Goal: Find specific fact: Find specific fact

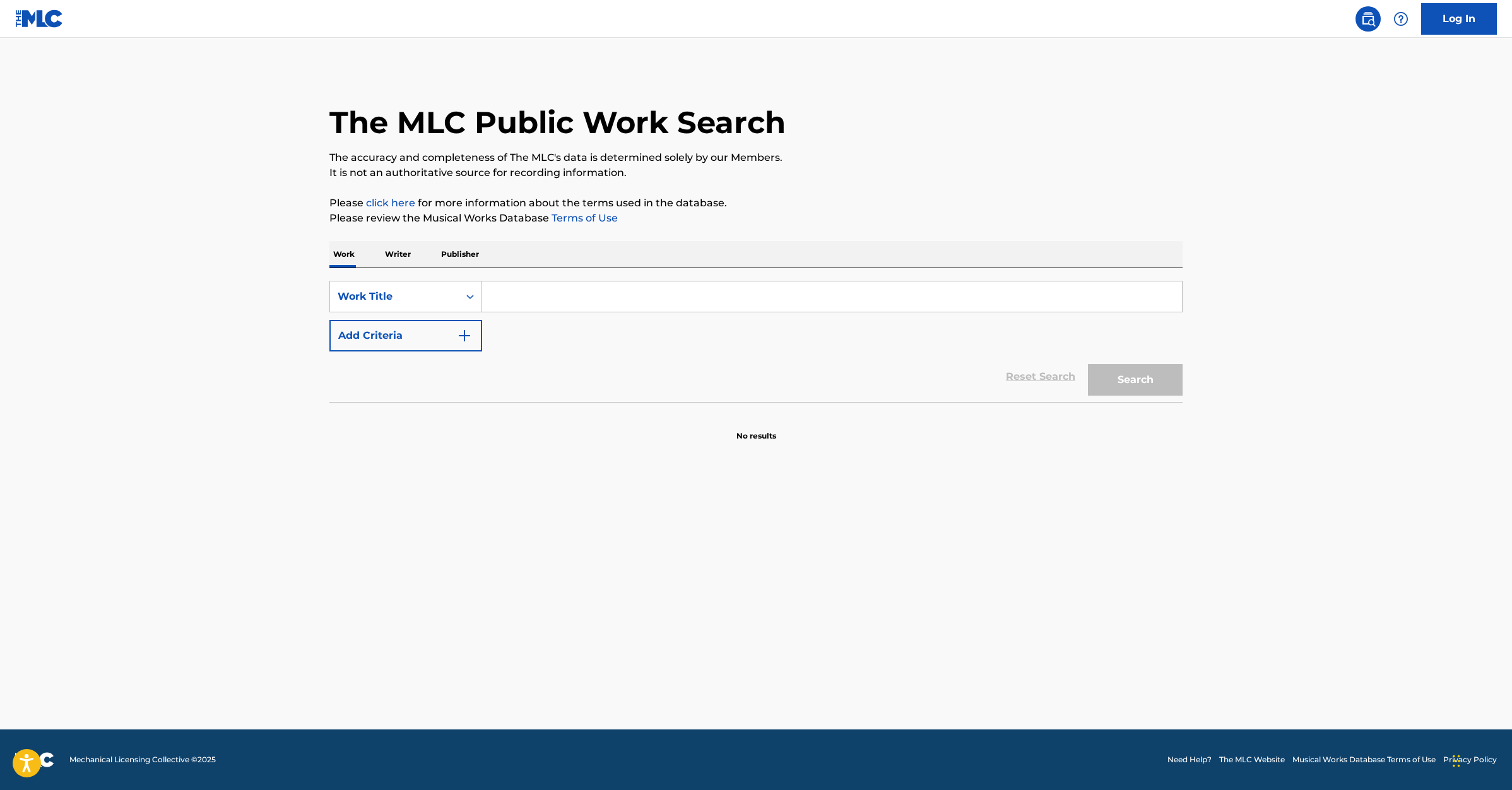
click at [532, 290] on input "Search Form" at bounding box center [831, 296] width 699 height 30
paste input "BETTER WHEN I'M [PERSON_NAME]'"
type input "BETTER WHEN I'M [PERSON_NAME]'"
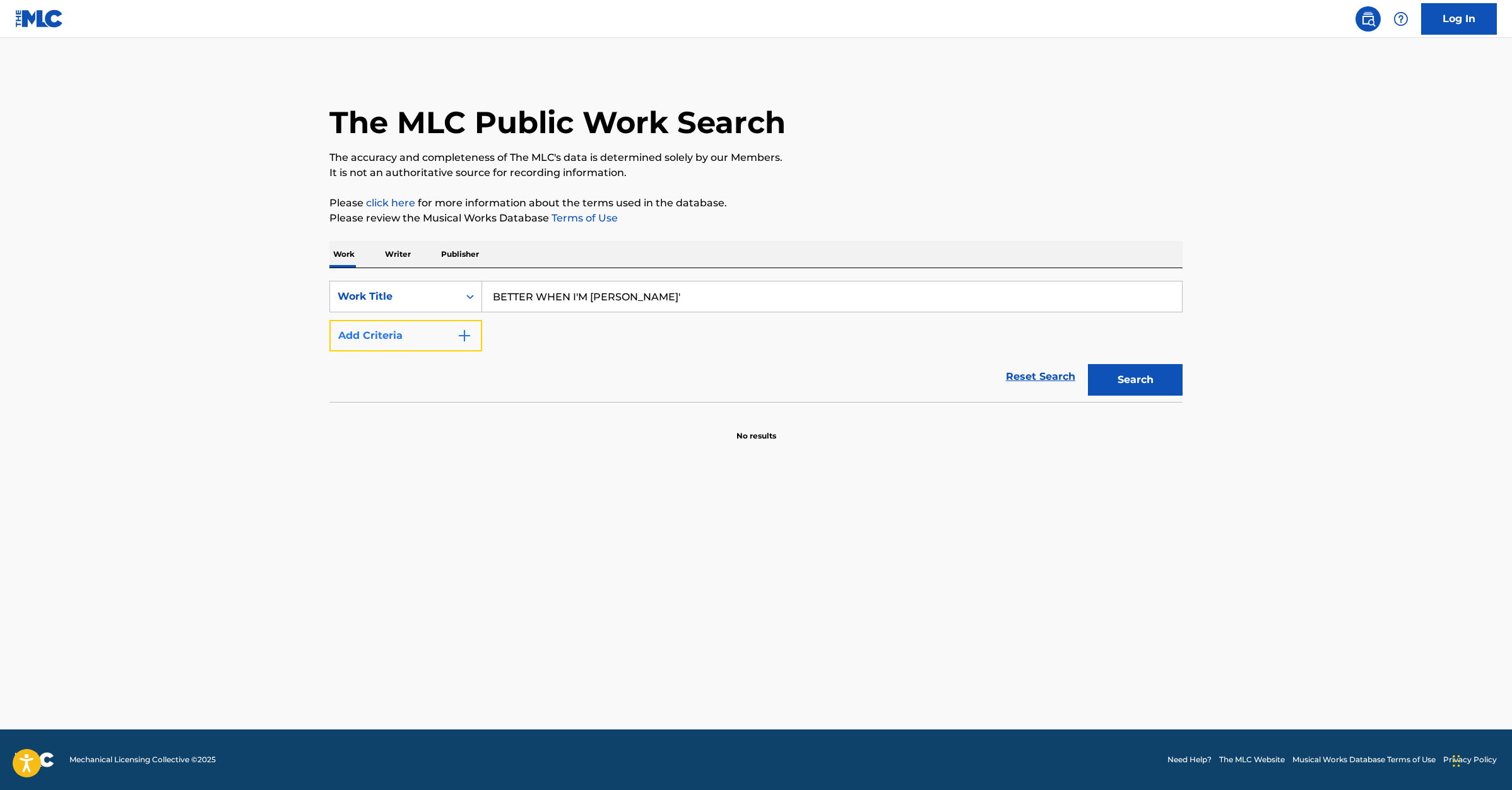
click at [449, 340] on button "Add Criteria" at bounding box center [406, 336] width 153 height 32
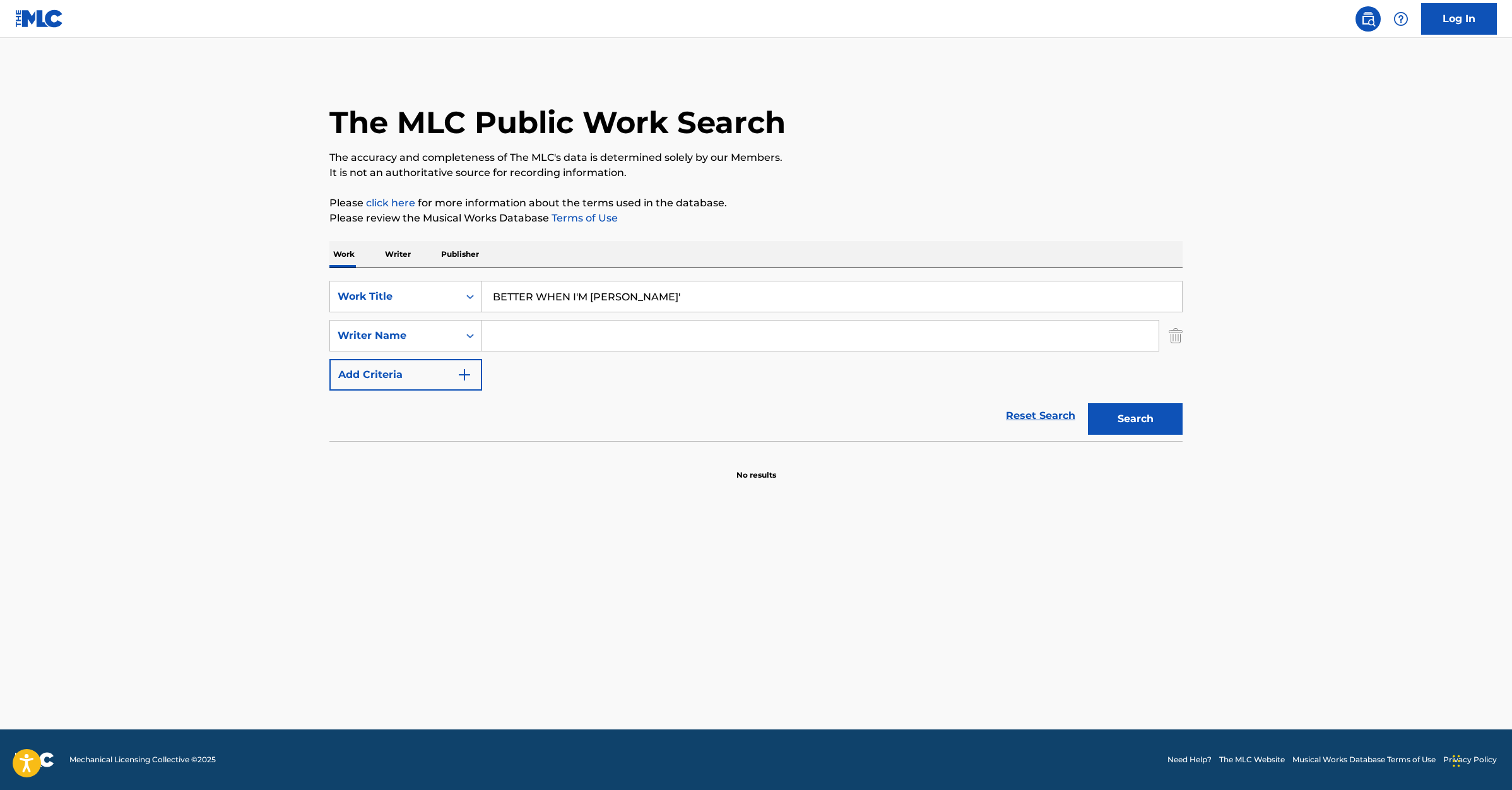
click at [567, 340] on input "Search Form" at bounding box center [820, 336] width 677 height 30
type input "[PERSON_NAME]"
click at [1088, 403] on button "Search" at bounding box center [1135, 419] width 94 height 32
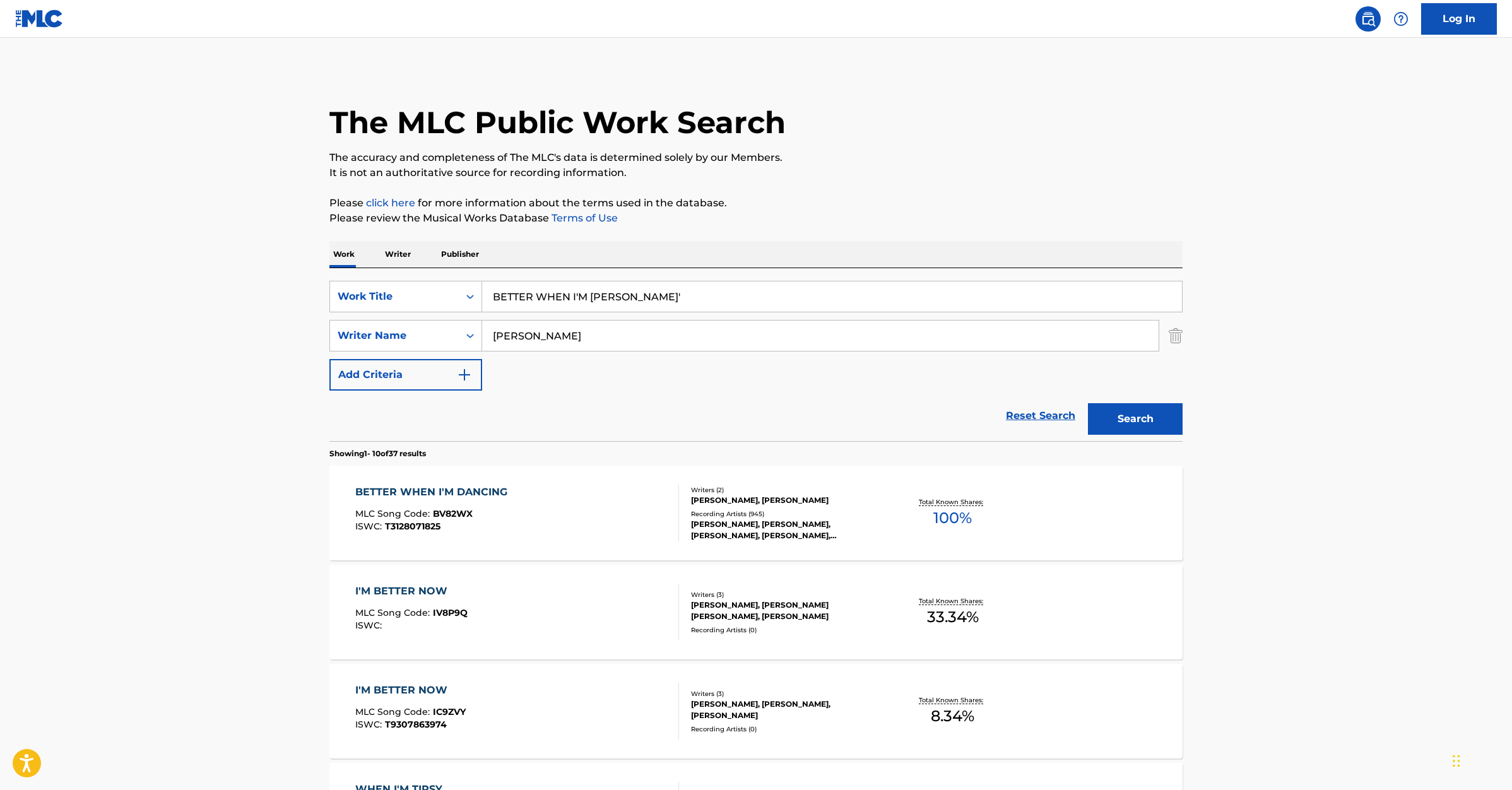
click at [554, 518] on div "BETTER WHEN I'M DANCING MLC Song Code : BV82WX ISWC : T3128071825" at bounding box center [517, 513] width 324 height 57
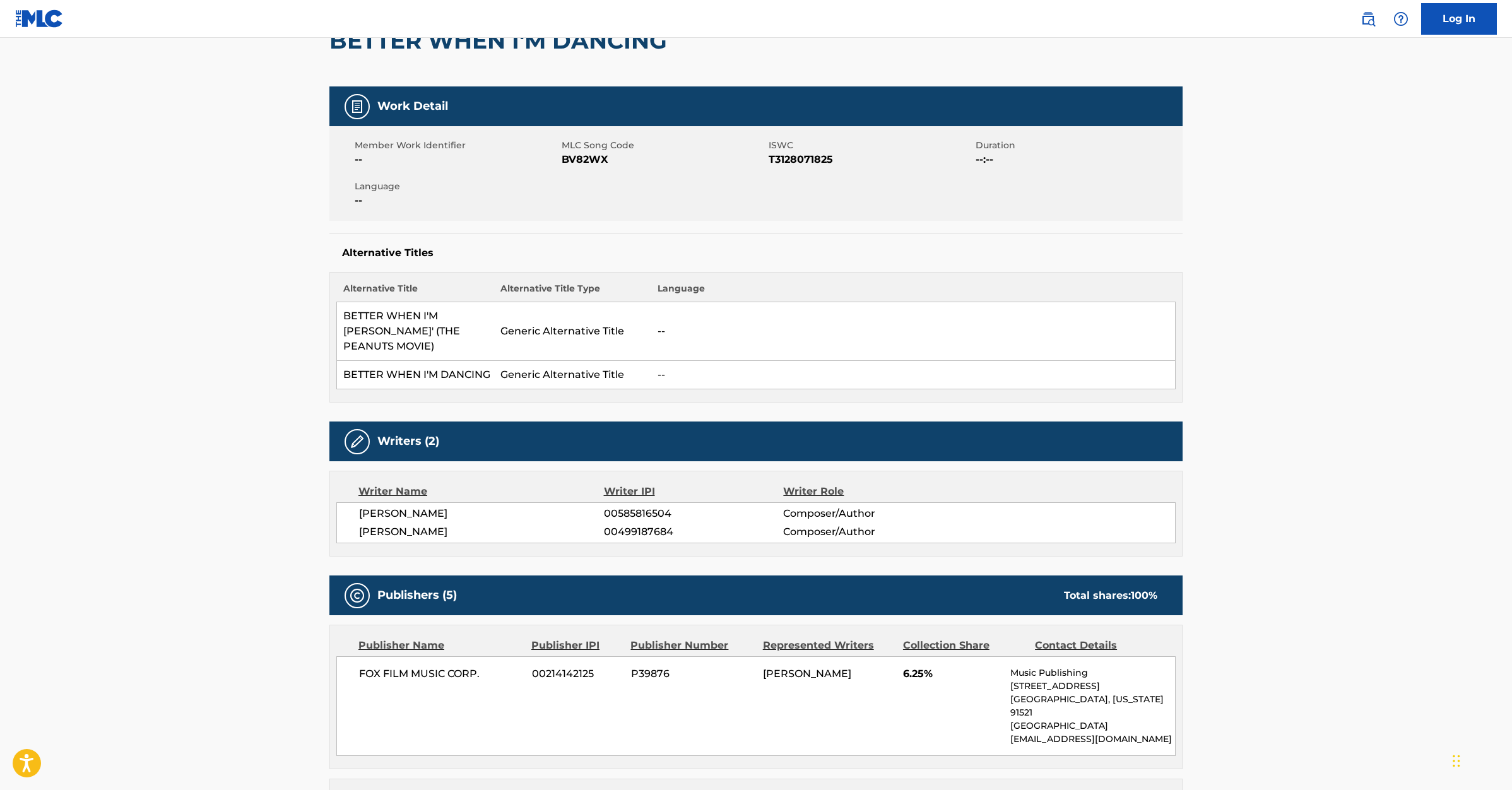
scroll to position [125, 0]
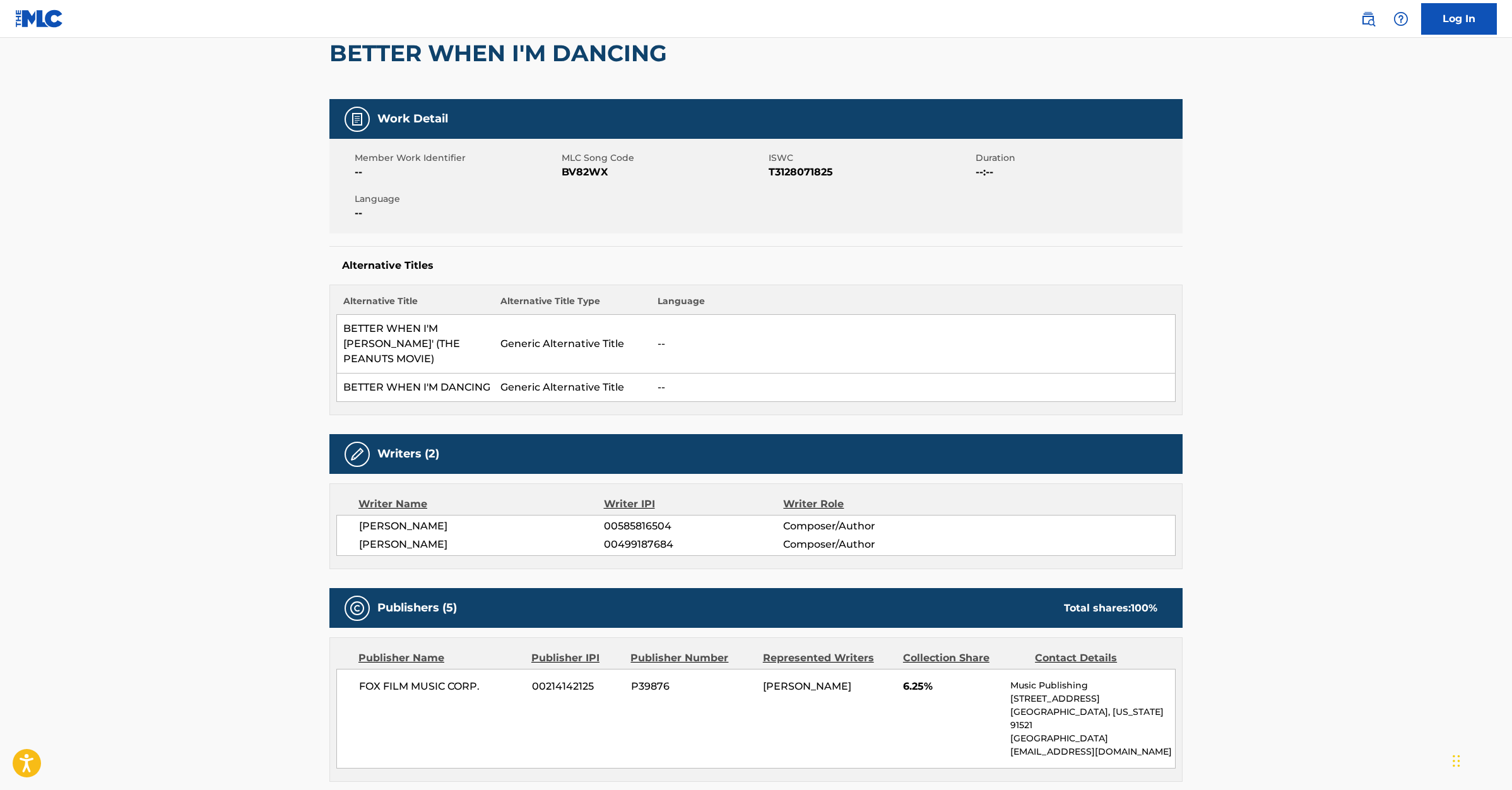
click at [800, 171] on span "T3128071825" at bounding box center [870, 172] width 204 height 15
copy span "T3128071825"
